Goal: Information Seeking & Learning: Learn about a topic

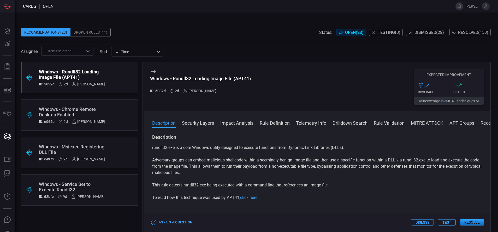
click at [285, 120] on button "Rule Definition" at bounding box center [274, 123] width 30 height 6
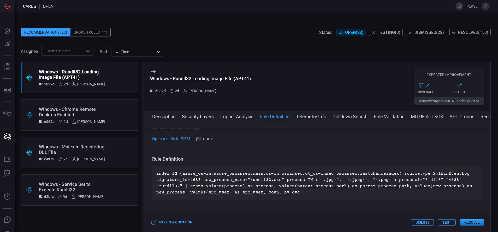
scroll to position [220, 0]
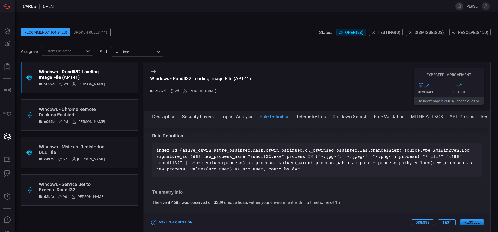
click at [89, 111] on div "Windows - Chrome Remote Desktop Enabled" at bounding box center [72, 112] width 66 height 11
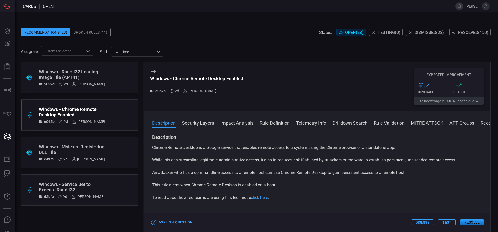
click at [283, 124] on button "Rule Definition" at bounding box center [274, 123] width 30 height 6
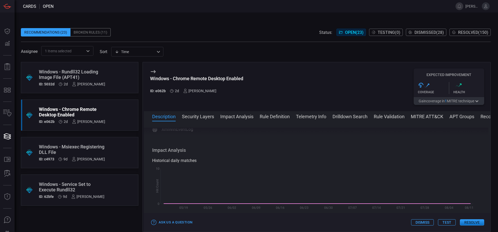
scroll to position [220, 0]
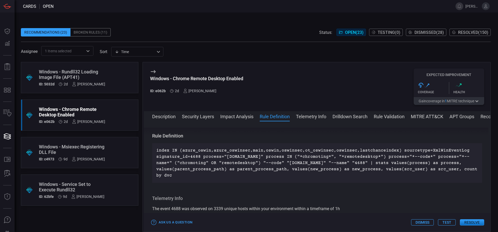
click at [98, 145] on div "Windows - Msiexec Registering DLL File" at bounding box center [72, 149] width 66 height 11
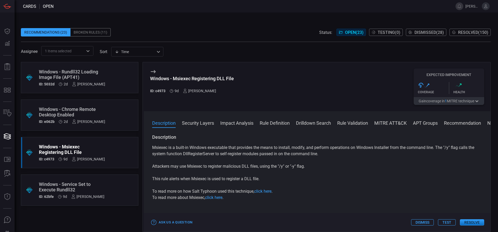
click at [268, 120] on button "Rule Definition" at bounding box center [274, 123] width 30 height 6
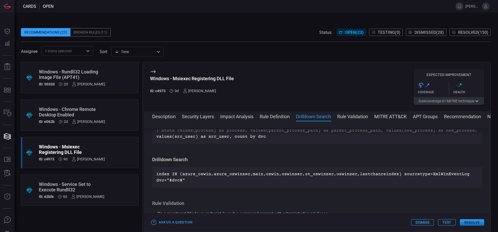
scroll to position [253, 0]
click at [96, 189] on div "Windows - Service Set to Execute Rundll32" at bounding box center [71, 187] width 65 height 11
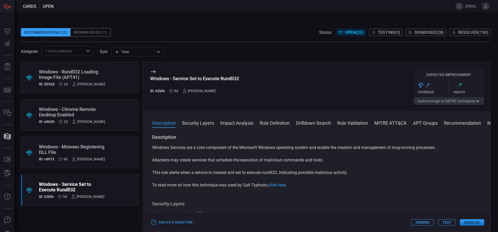
click at [268, 122] on button "Rule Definition" at bounding box center [274, 123] width 30 height 6
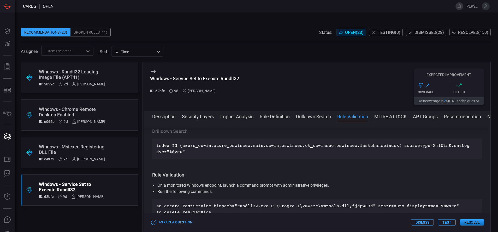
scroll to position [275, 0]
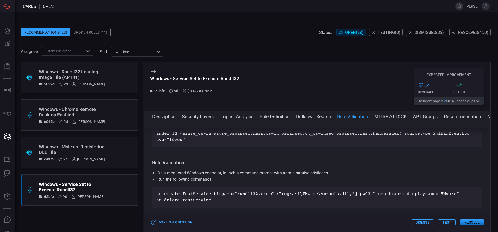
click at [275, 117] on button "Rule Definition" at bounding box center [274, 116] width 30 height 6
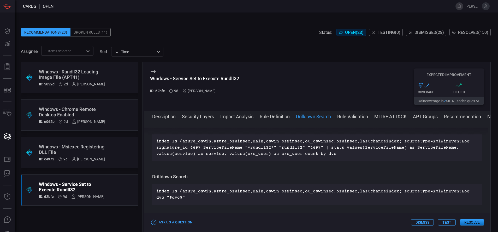
scroll to position [217, 0]
